Goal: Find specific page/section: Find specific page/section

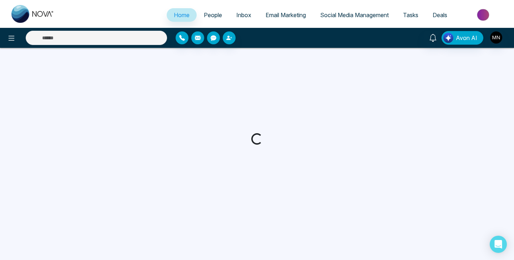
select select "*"
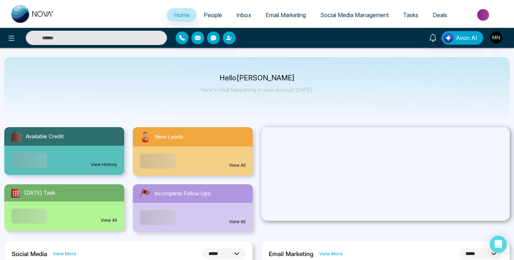
click at [210, 12] on span "People" at bounding box center [213, 14] width 18 height 7
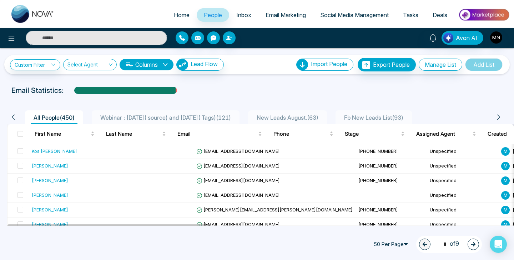
click at [178, 116] on span "Webinar : [DATE]( source) and [DATE]( Tags) ( 121 )" at bounding box center [165, 117] width 136 height 7
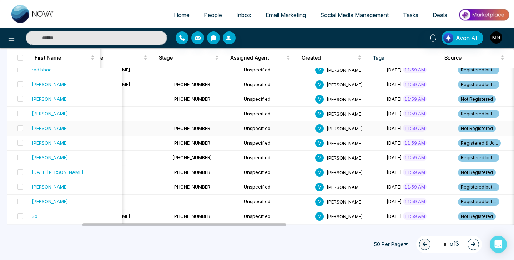
scroll to position [0, 16]
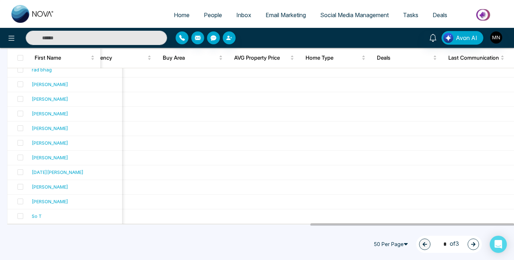
click at [474, 244] on icon "button" at bounding box center [473, 244] width 4 height 4
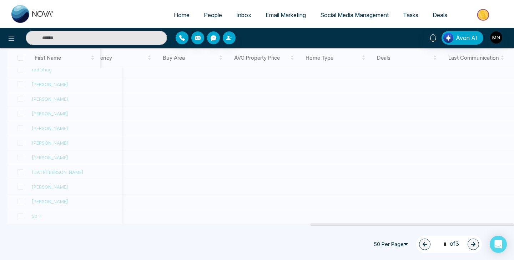
type input "*"
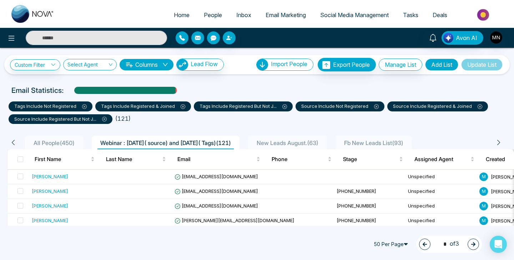
click at [24, 17] on img at bounding box center [32, 14] width 43 height 18
select select "*"
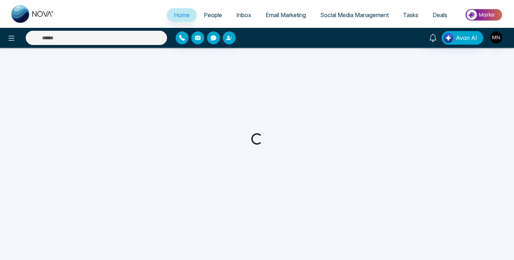
select select "*"
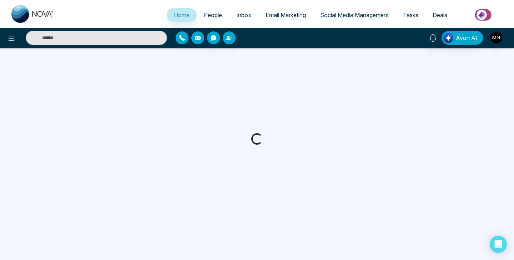
select select "*"
